Goal: Information Seeking & Learning: Learn about a topic

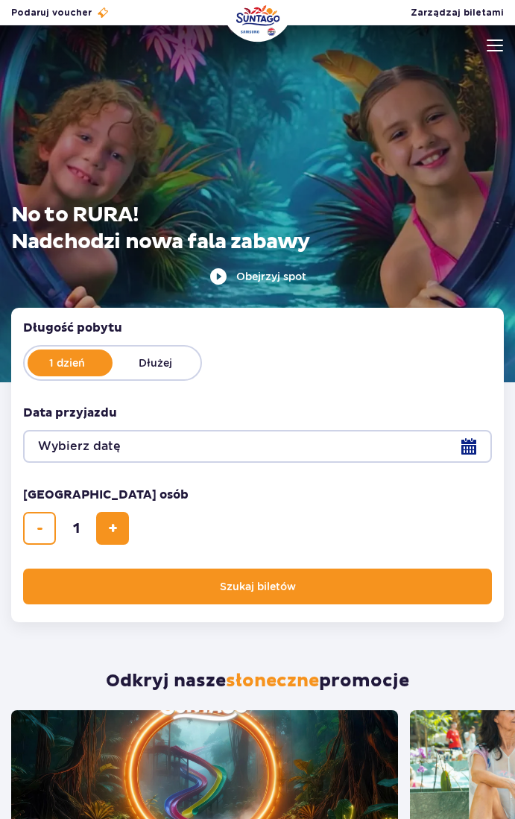
click at [494, 39] on img at bounding box center [494, 45] width 16 height 12
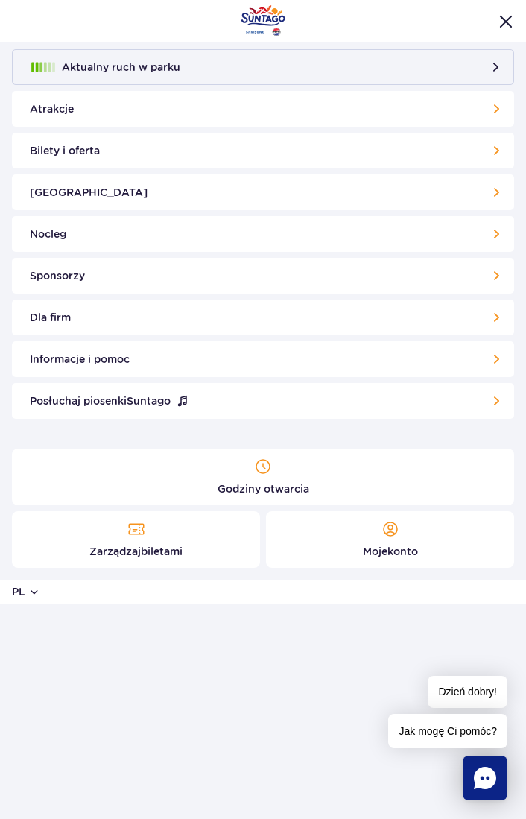
click at [226, 143] on link "Bilety i oferta" at bounding box center [263, 151] width 502 height 36
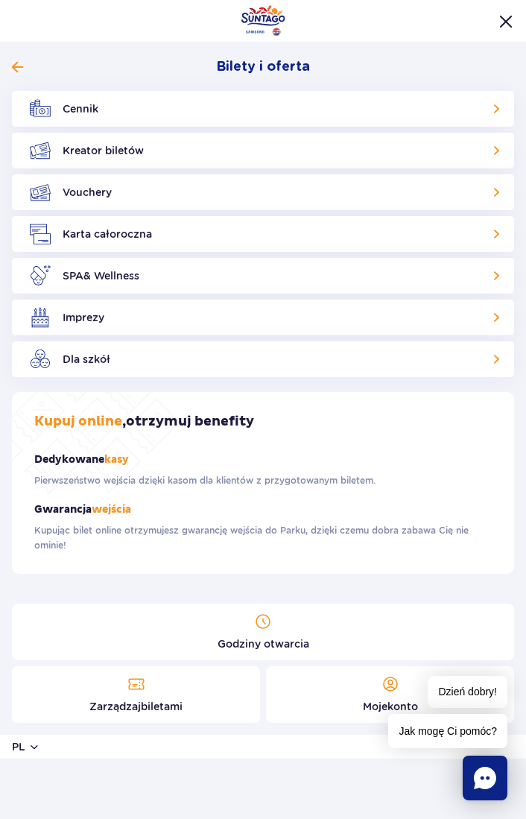
click at [498, 33] on div at bounding box center [263, 21] width 526 height 42
click at [500, 33] on div at bounding box center [263, 21] width 526 height 42
click at [504, 20] on img "Zamknij menu" at bounding box center [505, 21] width 13 height 13
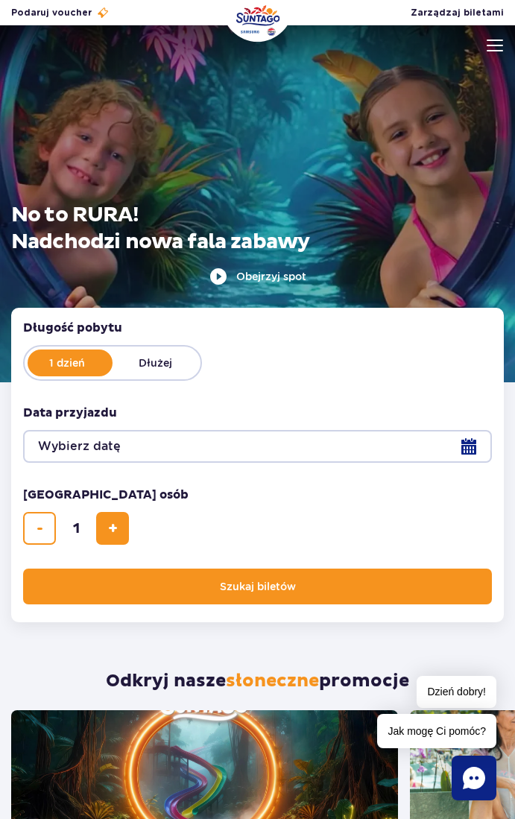
click at [486, 38] on div at bounding box center [257, 204] width 515 height 358
click at [492, 41] on img at bounding box center [494, 45] width 16 height 12
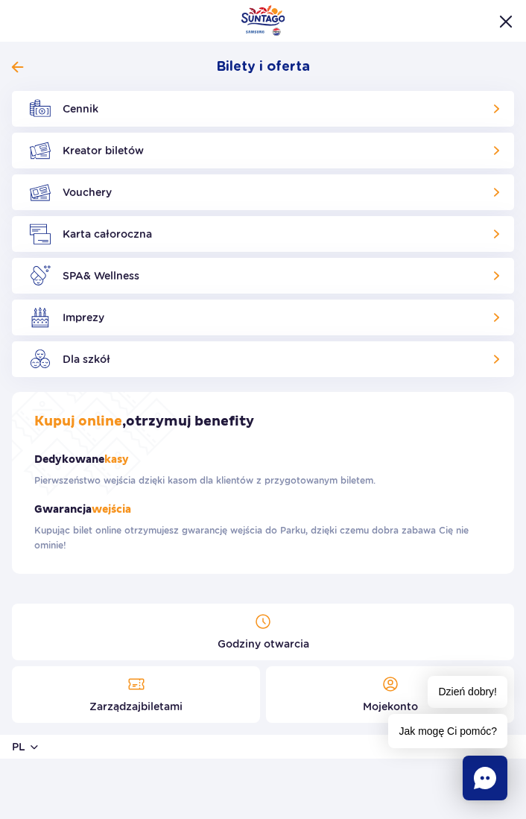
click at [267, 633] on link "Godziny otwarcia" at bounding box center [263, 631] width 502 height 57
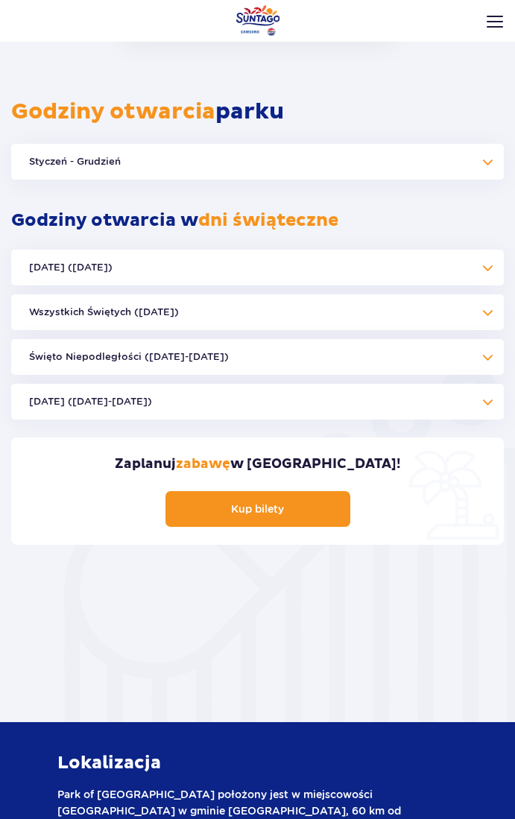
scroll to position [1229, 0]
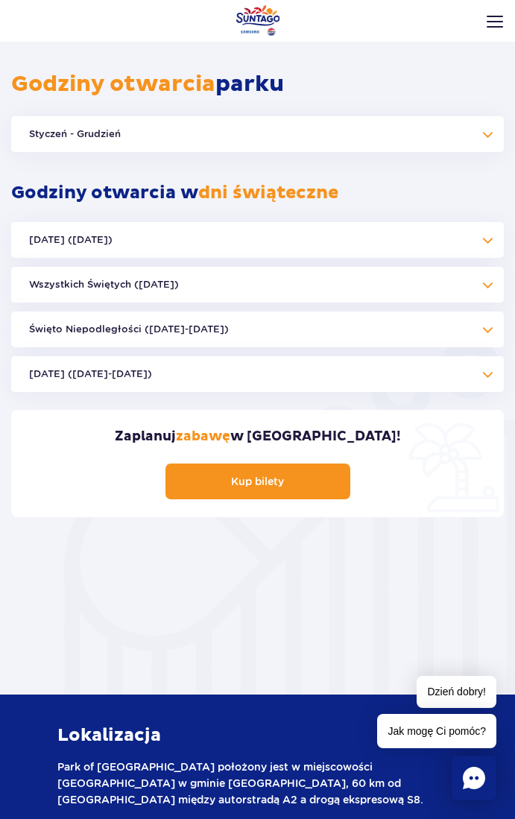
click at [416, 134] on button "Styczeń - Grudzień" at bounding box center [257, 134] width 492 height 36
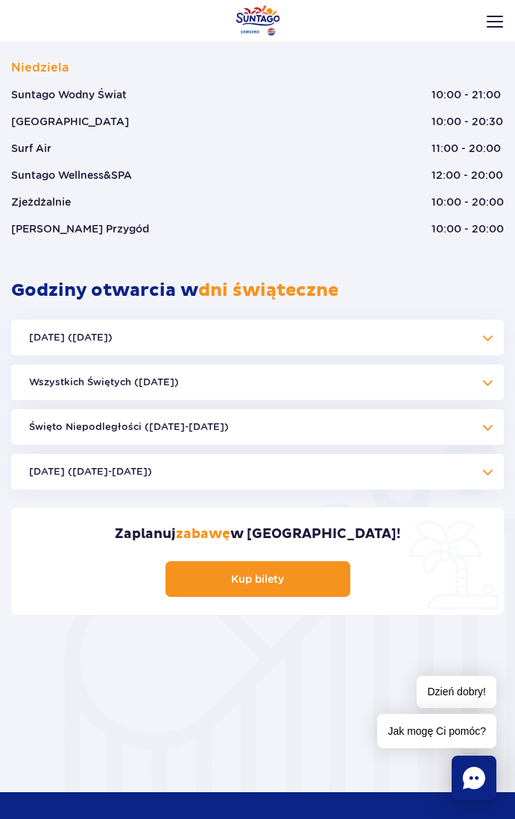
scroll to position [2644, 0]
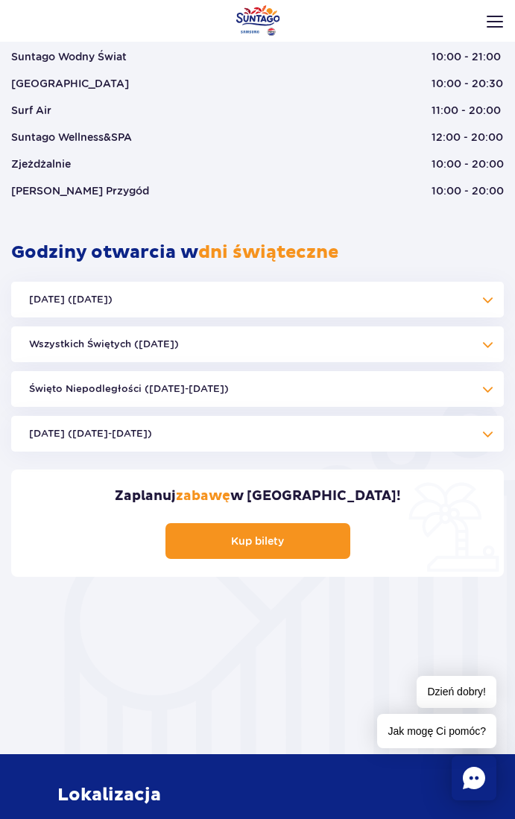
click at [458, 433] on button "Boże Narodzenie (23.12-01.01.26)" at bounding box center [257, 434] width 492 height 36
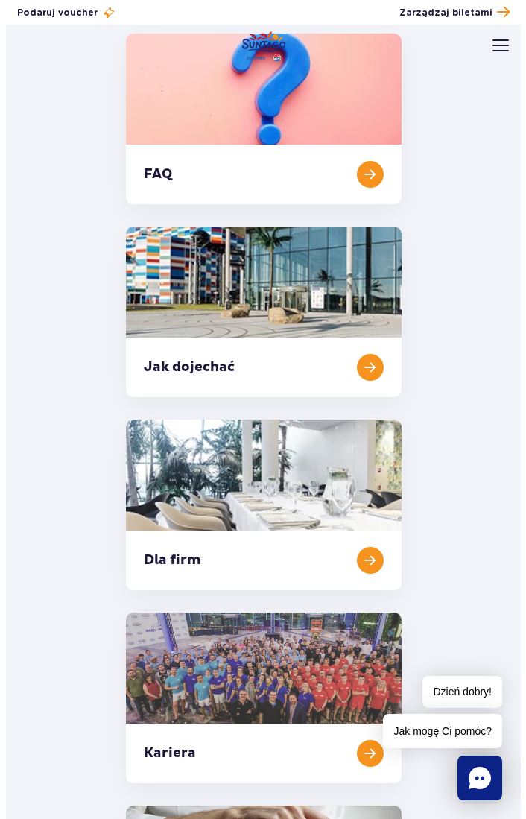
scroll to position [0, 0]
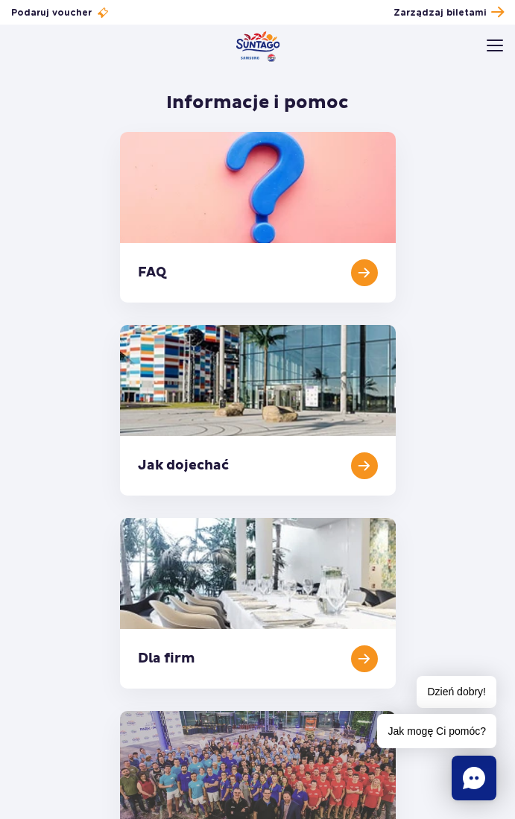
click at [499, 44] on img at bounding box center [494, 45] width 16 height 12
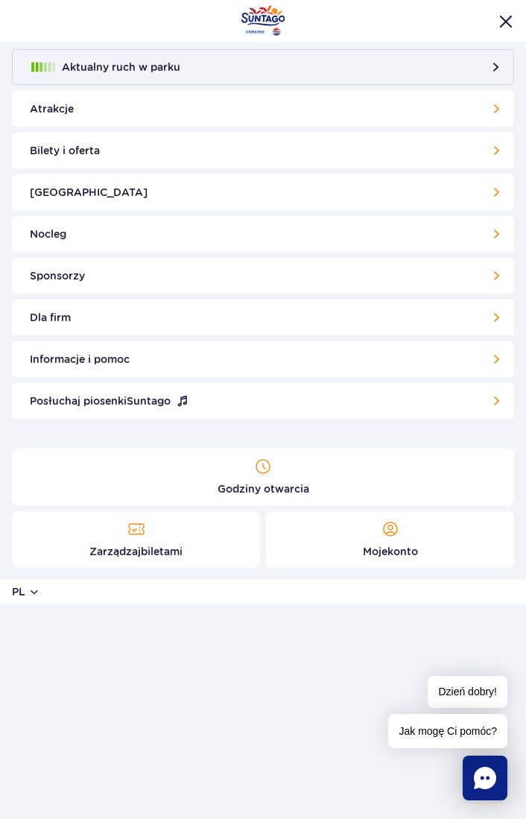
click at [454, 112] on link "Atrakcje" at bounding box center [263, 109] width 502 height 36
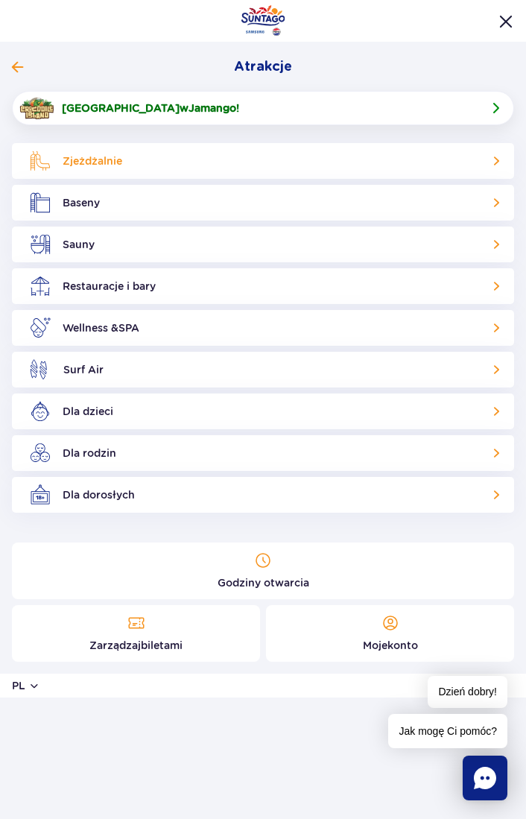
click at [379, 162] on link "Zjeżdżalnie" at bounding box center [263, 161] width 502 height 36
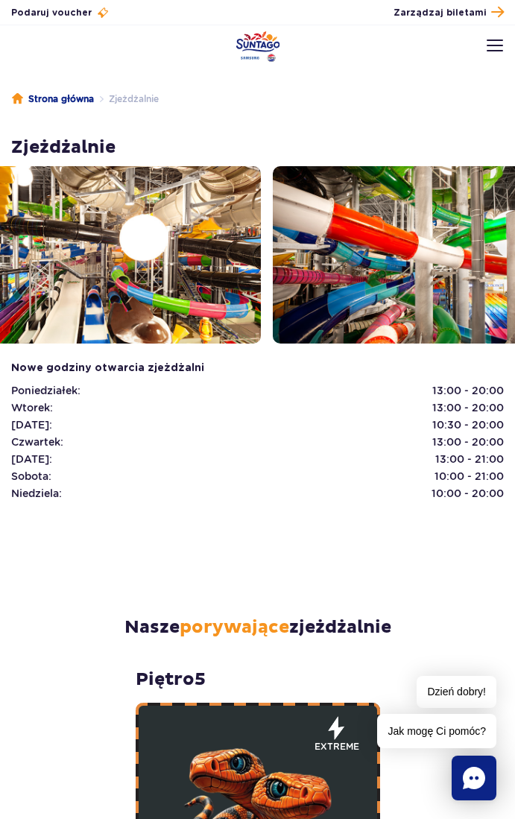
click at [273, 288] on img at bounding box center [427, 254] width 309 height 177
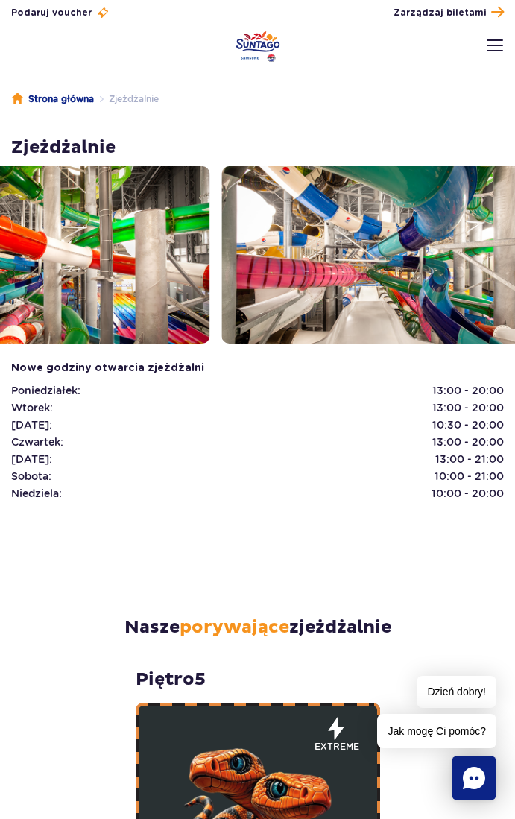
click at [222, 292] on img at bounding box center [376, 254] width 309 height 177
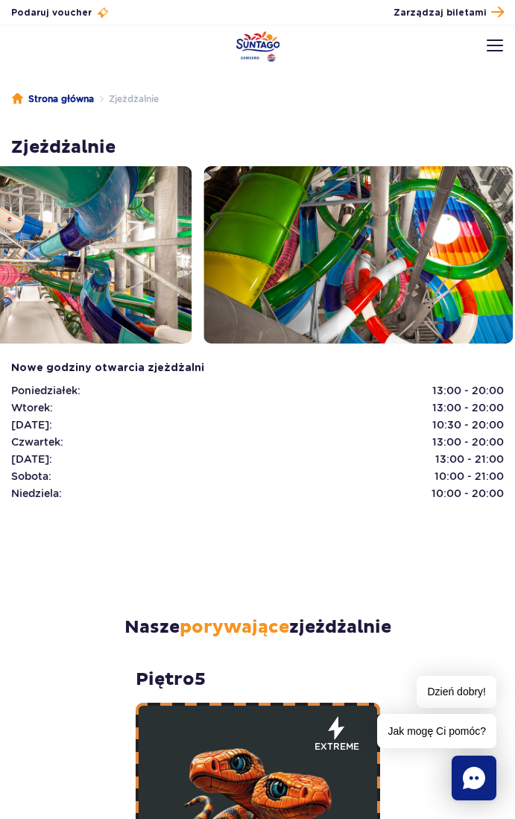
click at [328, 288] on img at bounding box center [358, 254] width 309 height 177
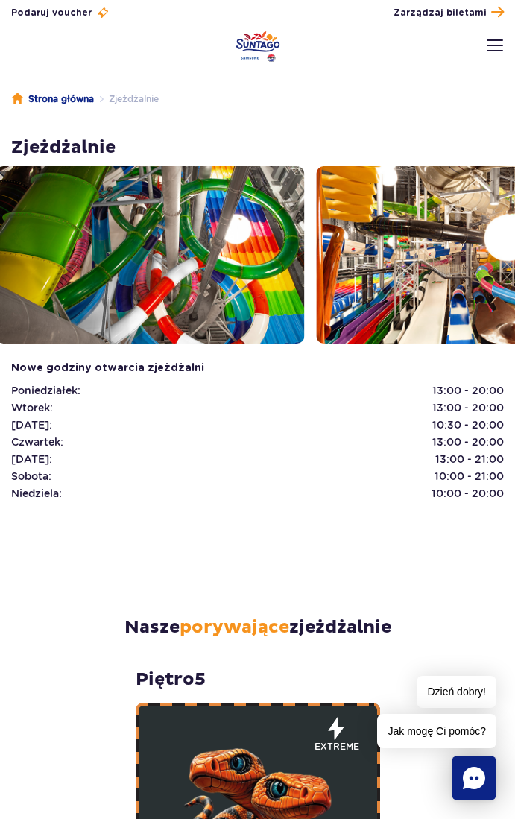
click at [360, 291] on img at bounding box center [471, 254] width 309 height 177
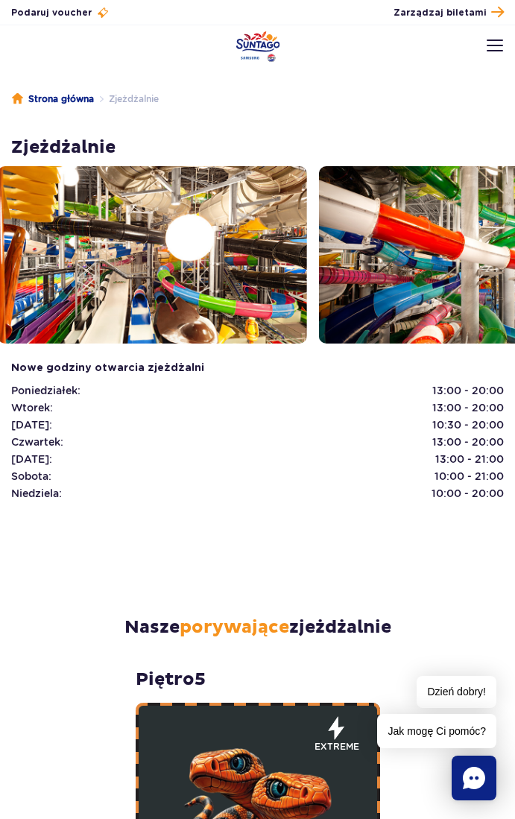
click at [326, 276] on img at bounding box center [473, 254] width 309 height 177
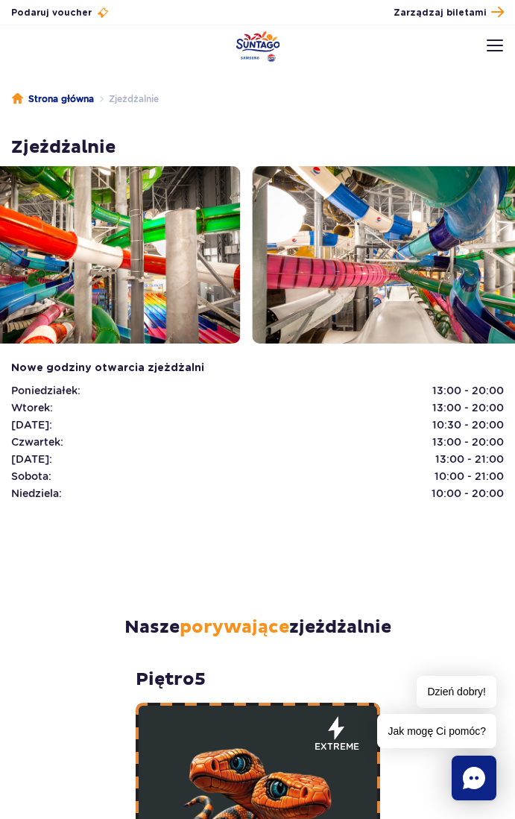
click at [328, 270] on img at bounding box center [407, 254] width 309 height 177
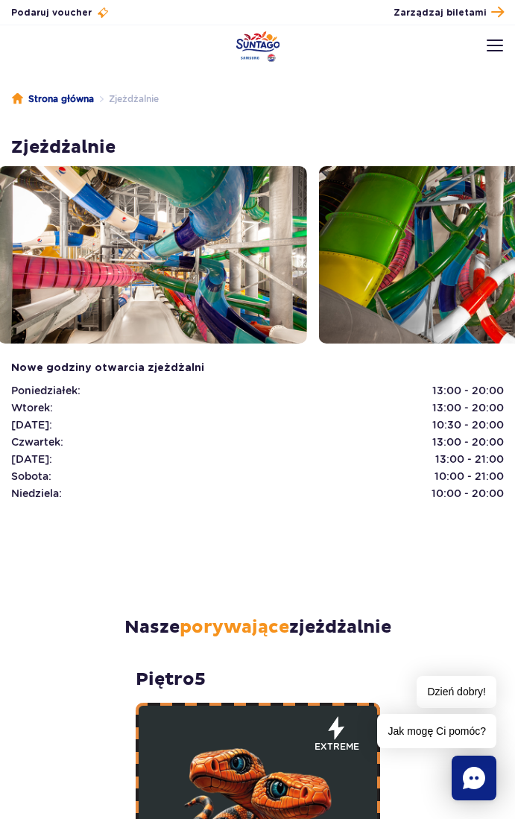
click at [498, 42] on img at bounding box center [494, 45] width 16 height 12
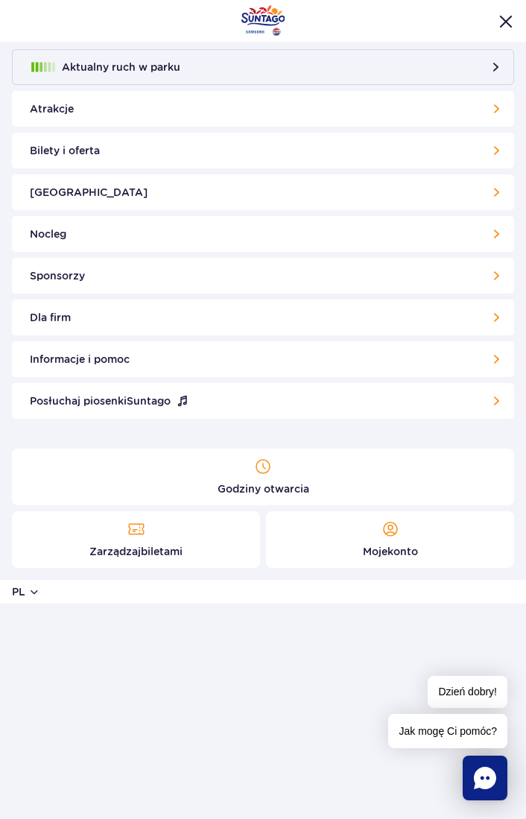
click at [491, 95] on link "Atrakcje" at bounding box center [263, 109] width 502 height 36
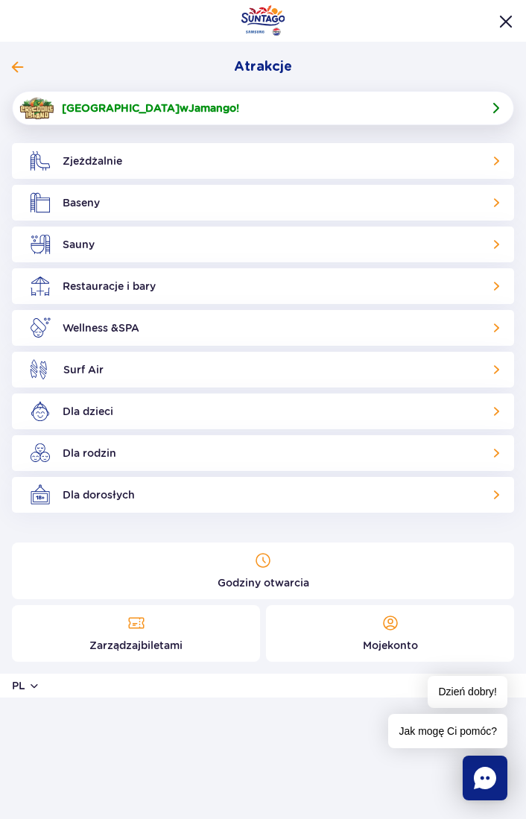
click at [464, 101] on link "Crocodile Island w Jamango !" at bounding box center [263, 108] width 502 height 34
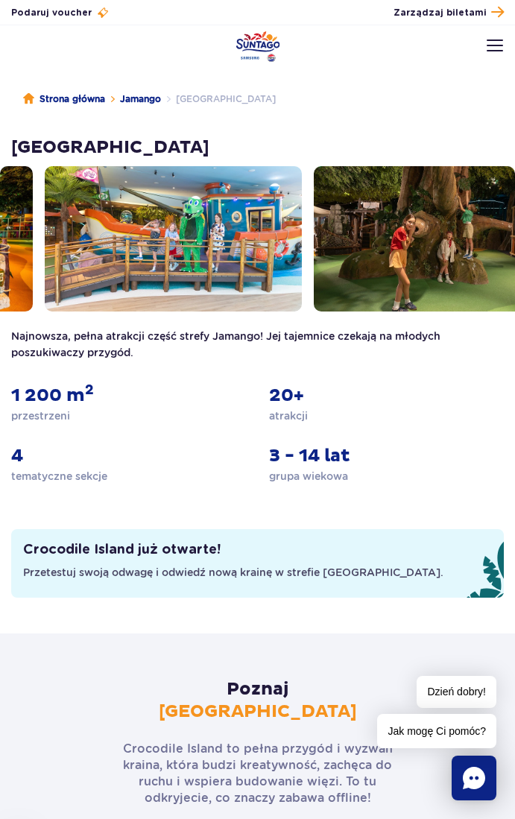
click at [149, 254] on img at bounding box center [174, 238] width 258 height 145
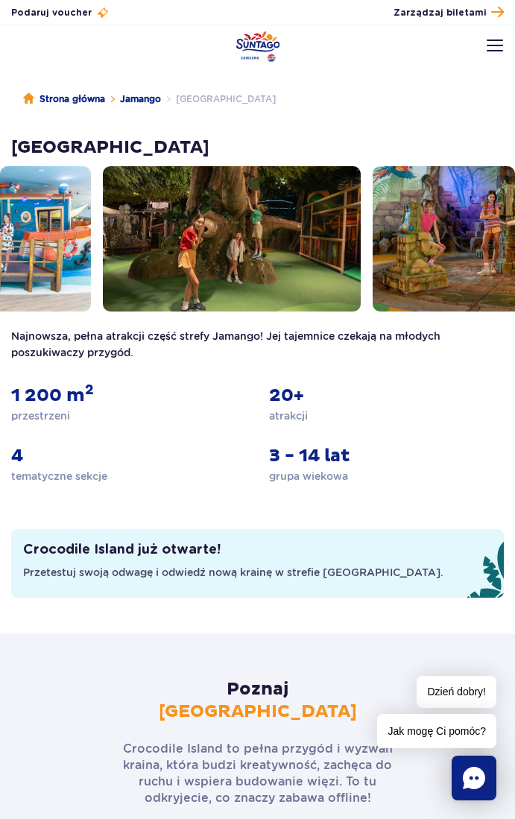
click at [204, 262] on img at bounding box center [232, 238] width 258 height 145
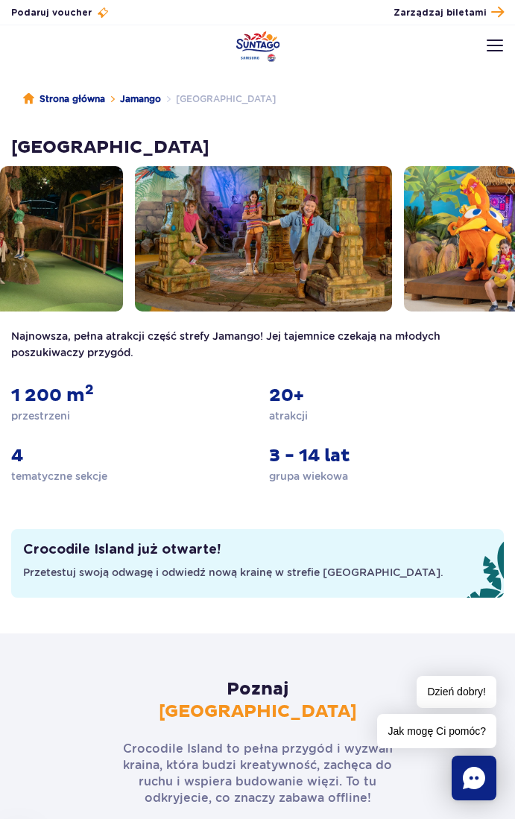
click at [234, 285] on img at bounding box center [264, 238] width 258 height 145
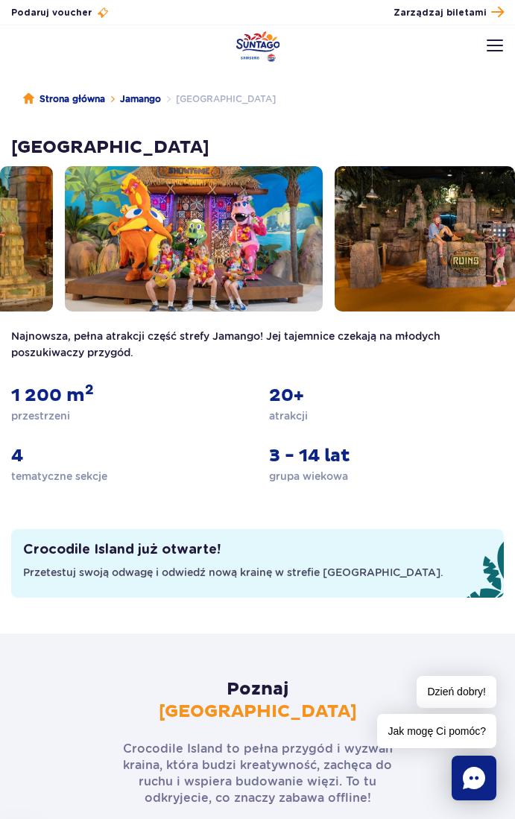
click at [220, 270] on img at bounding box center [194, 238] width 258 height 145
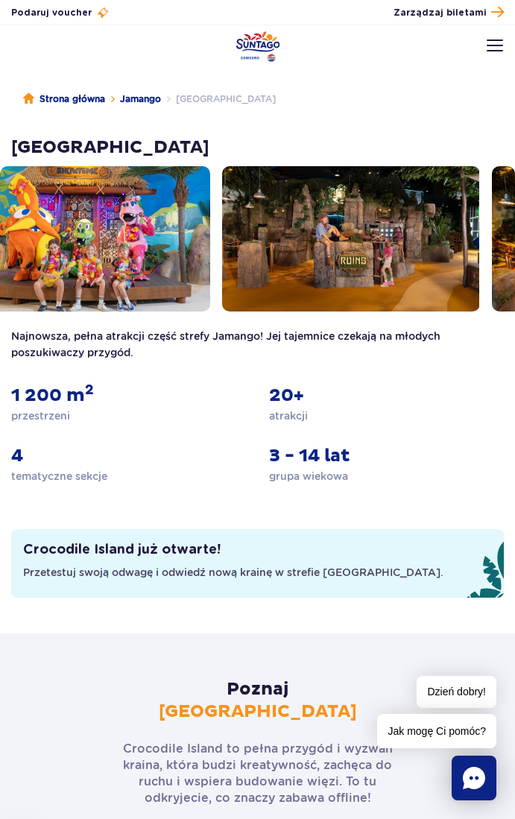
click at [222, 283] on img at bounding box center [351, 238] width 258 height 145
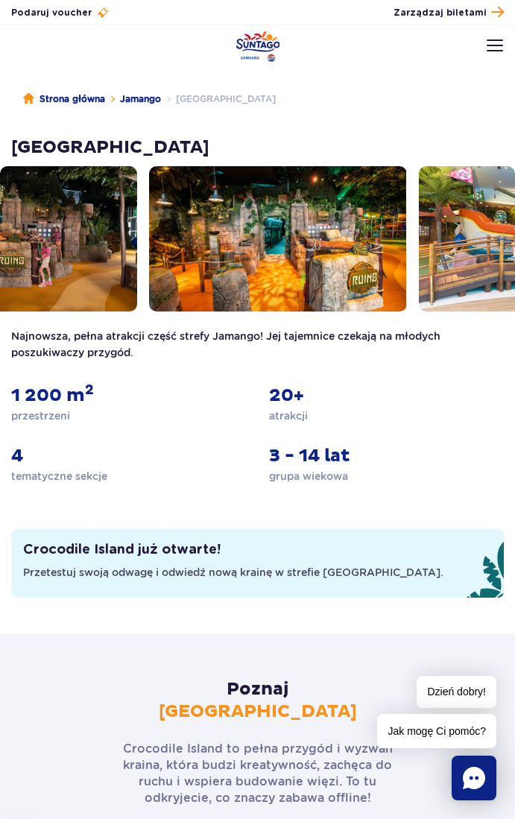
click at [173, 270] on img at bounding box center [278, 238] width 258 height 145
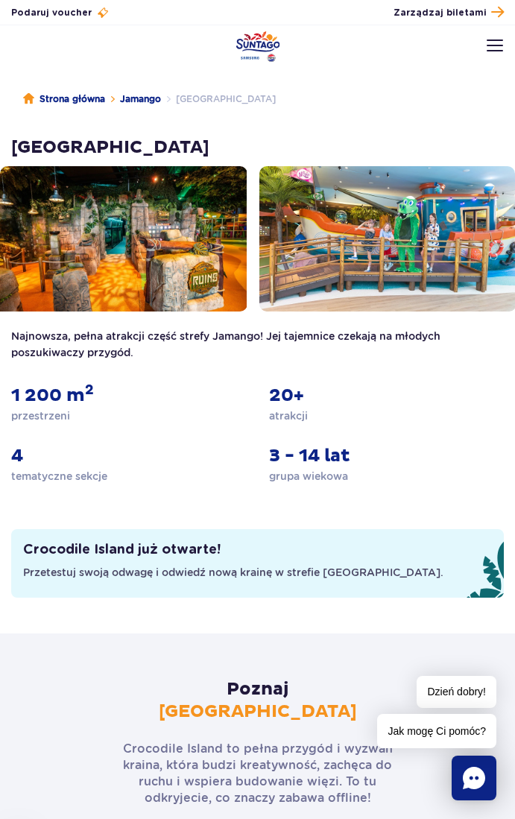
click at [259, 247] on img at bounding box center [388, 238] width 258 height 145
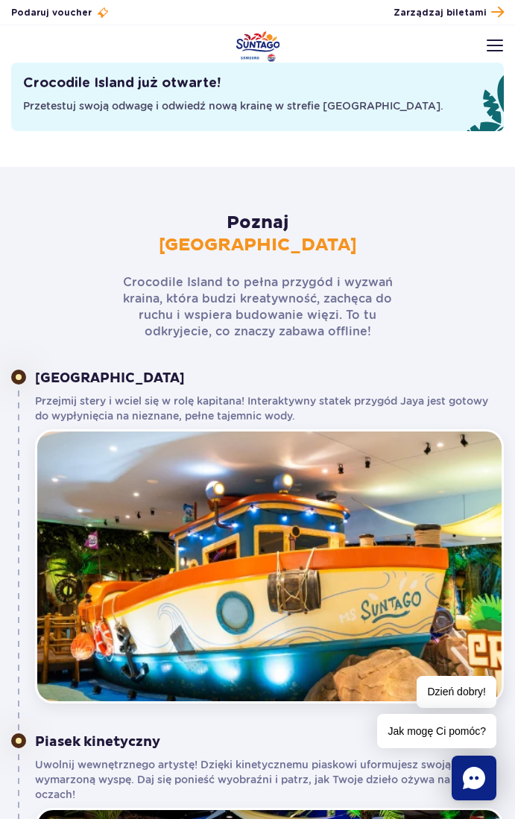
scroll to position [155, 0]
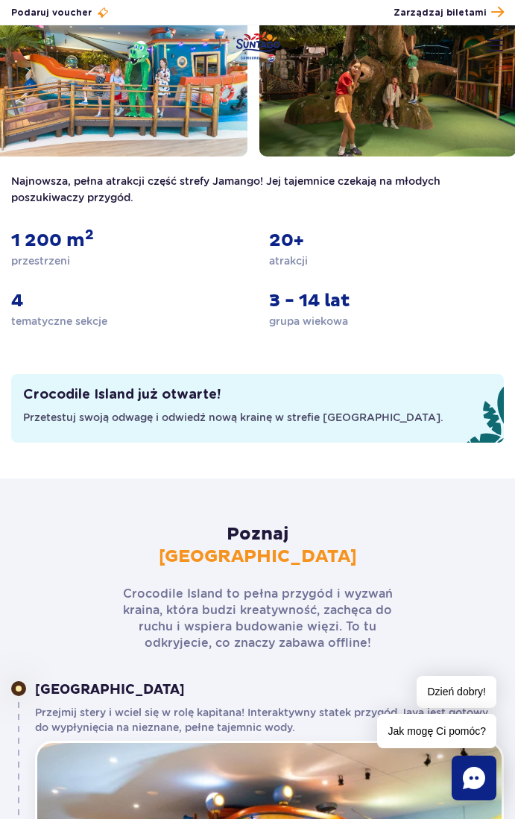
click at [498, 42] on img at bounding box center [494, 45] width 16 height 12
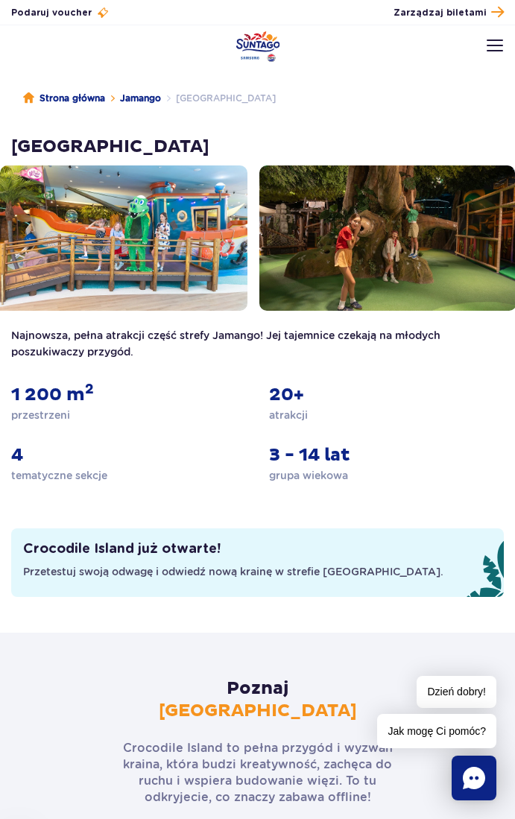
scroll to position [0, 0]
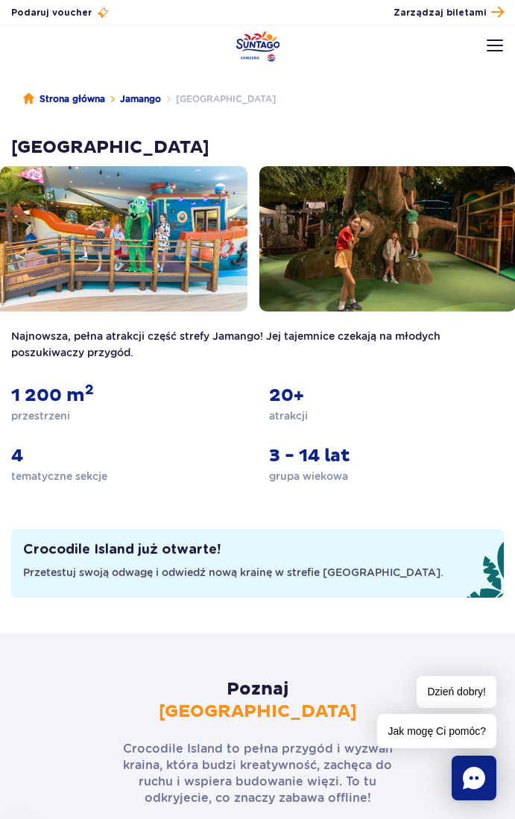
click at [492, 39] on button at bounding box center [494, 45] width 16 height 16
click at [496, 45] on img at bounding box center [494, 45] width 16 height 12
click at [79, 99] on link "Strona główna" at bounding box center [64, 99] width 82 height 15
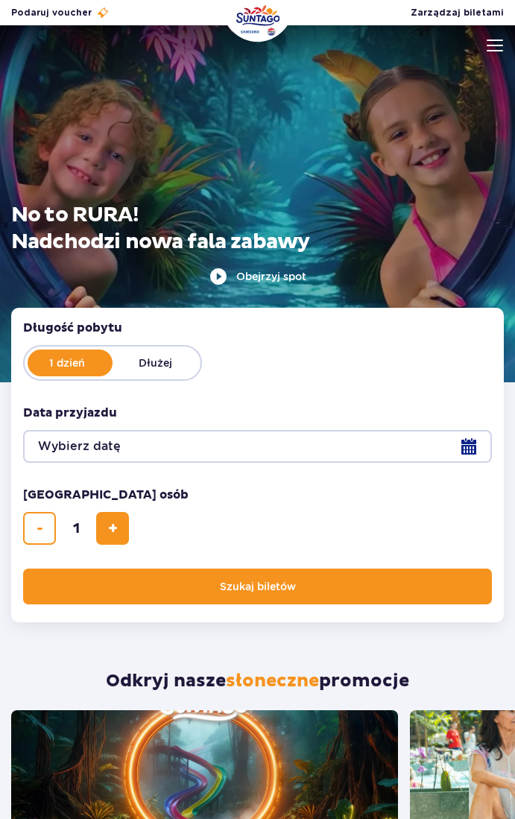
click at [492, 42] on img at bounding box center [494, 45] width 16 height 12
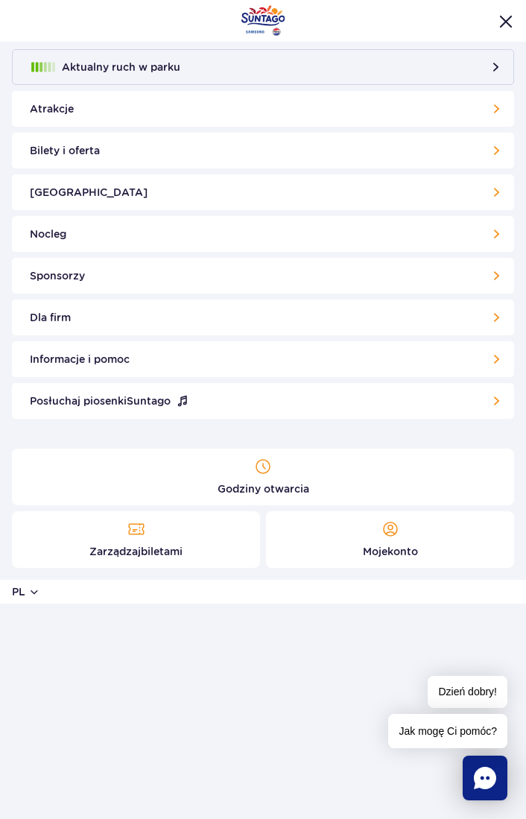
click at [365, 101] on link "Atrakcje" at bounding box center [263, 109] width 502 height 36
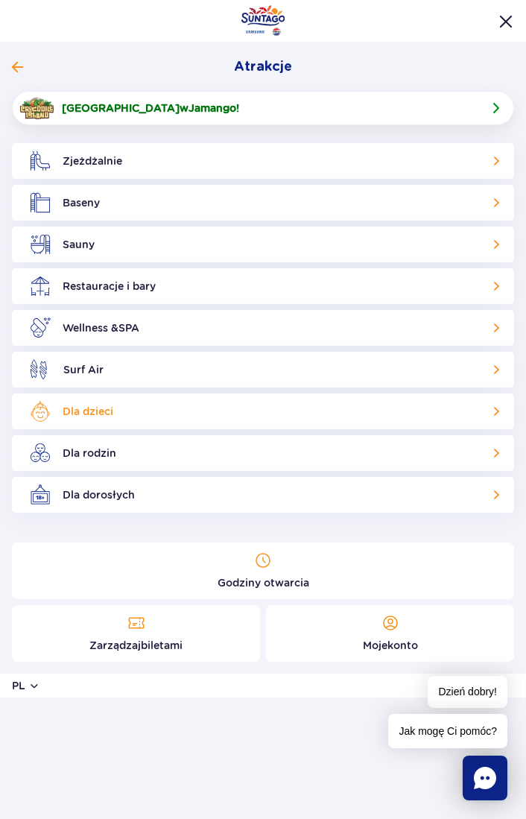
click at [171, 412] on link "Dla dzieci" at bounding box center [263, 411] width 502 height 36
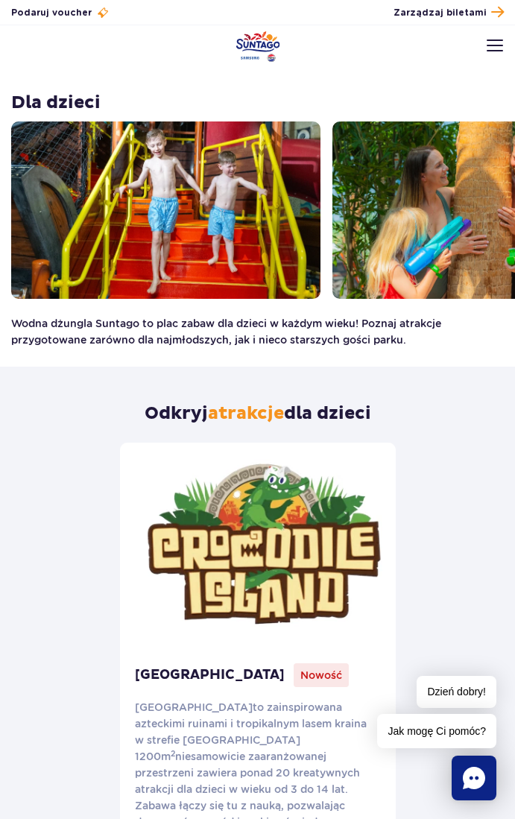
click at [487, 44] on img at bounding box center [494, 45] width 16 height 12
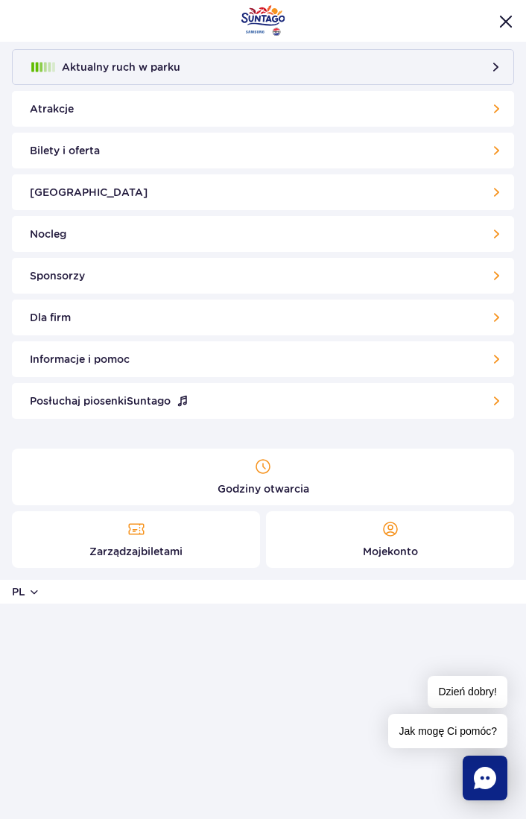
click at [299, 105] on link "Atrakcje" at bounding box center [263, 109] width 502 height 36
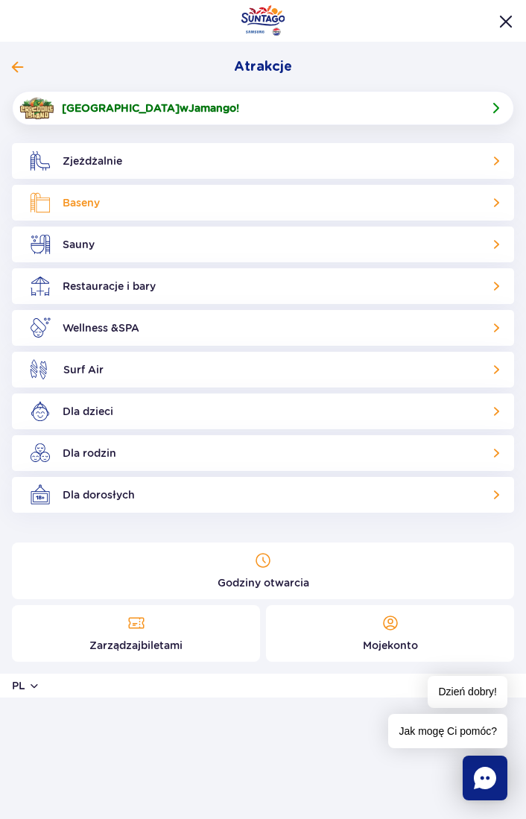
click at [98, 198] on link "Baseny" at bounding box center [263, 203] width 502 height 36
click at [136, 214] on link "Baseny" at bounding box center [263, 203] width 502 height 36
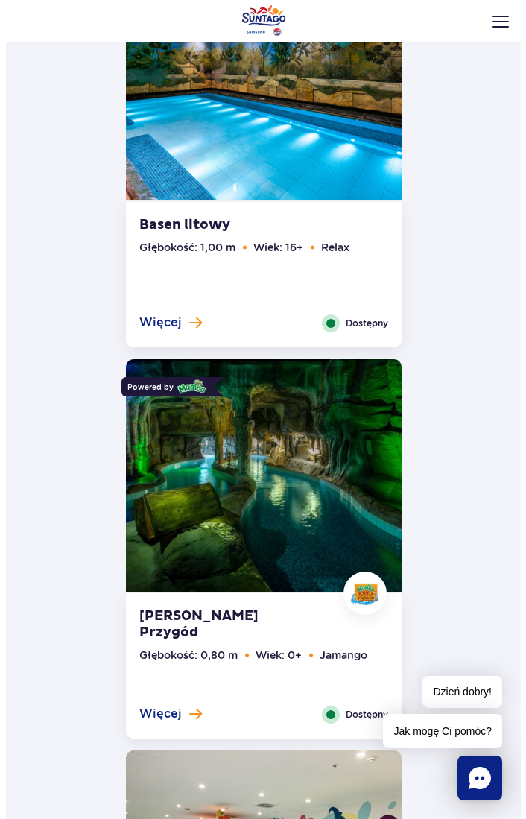
scroll to position [1788, 0]
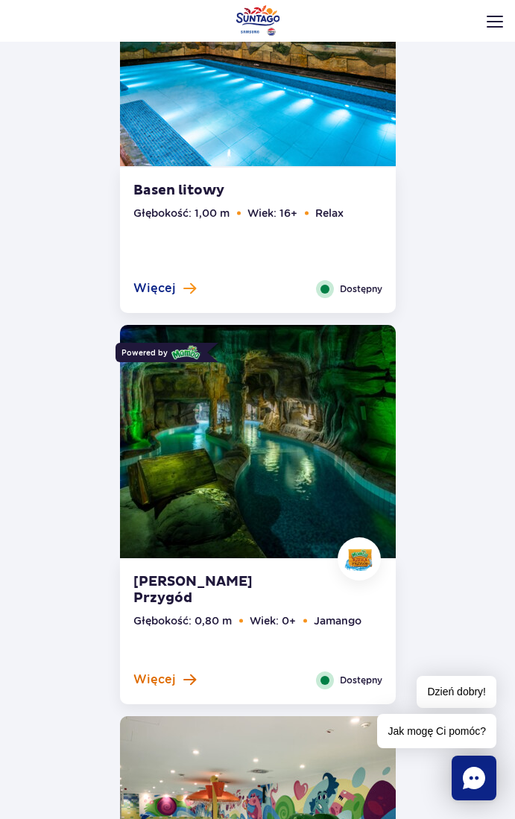
click at [150, 680] on span "Więcej" at bounding box center [154, 679] width 42 height 16
